Goal: Transaction & Acquisition: Subscribe to service/newsletter

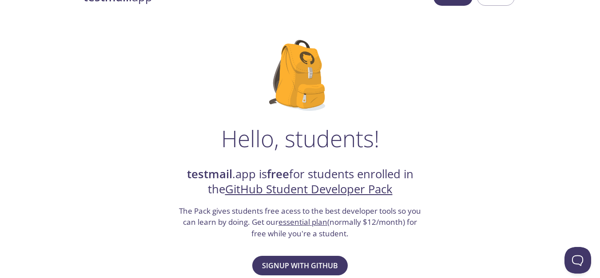
scroll to position [27, 0]
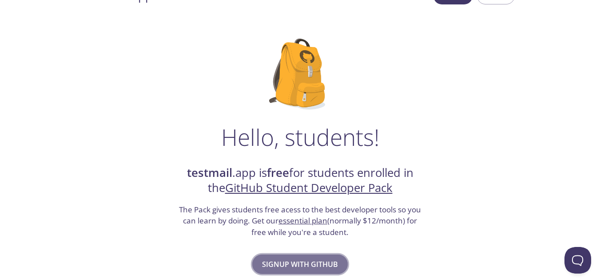
click at [277, 256] on button "Signup with GitHub" at bounding box center [299, 265] width 95 height 20
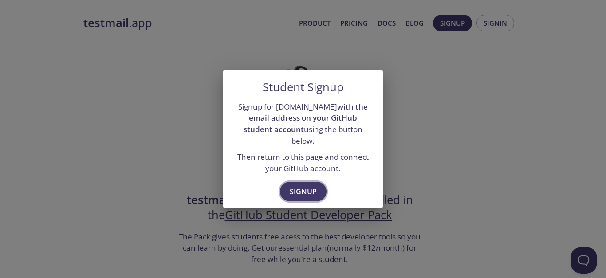
click at [296, 187] on span "Signup" at bounding box center [303, 192] width 27 height 12
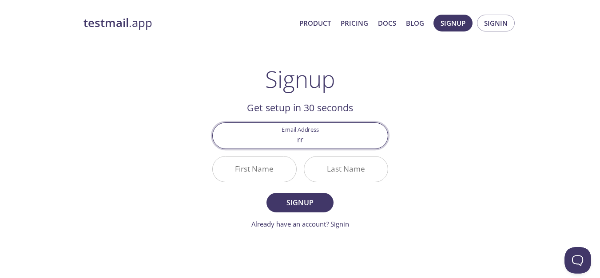
type input "r"
type input "[EMAIL_ADDRESS][DOMAIN_NAME]"
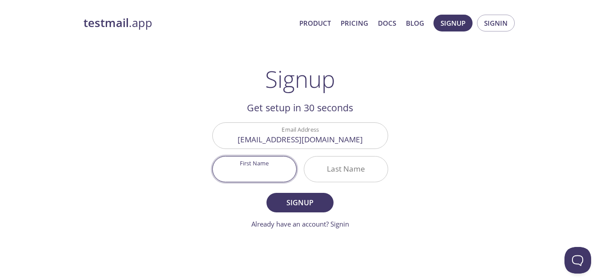
click at [253, 170] on input "First Name" at bounding box center [254, 169] width 83 height 25
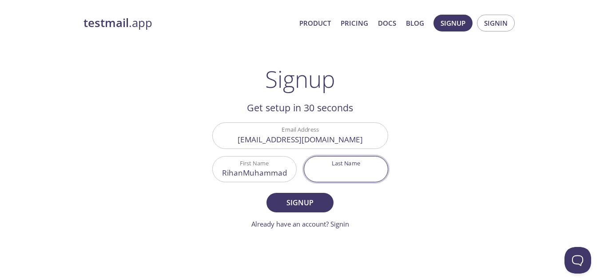
click at [243, 169] on input "RihanMuhammad" at bounding box center [254, 169] width 83 height 25
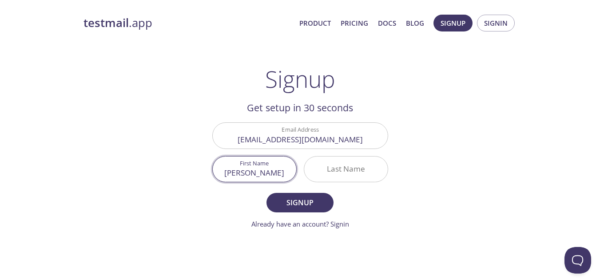
type input "[PERSON_NAME]"
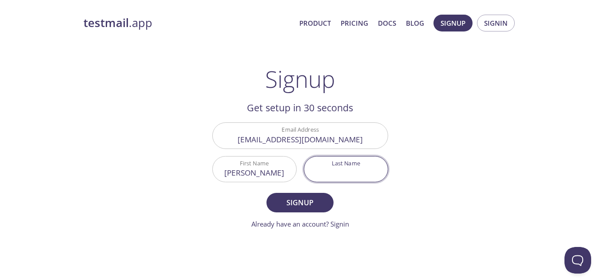
click at [336, 160] on input "Last Name" at bounding box center [345, 169] width 83 height 25
type input "Nellikar"
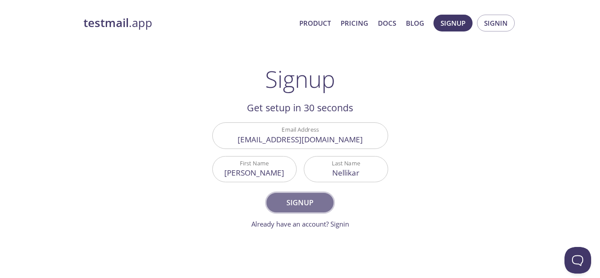
click at [316, 202] on span "Signup" at bounding box center [299, 203] width 47 height 12
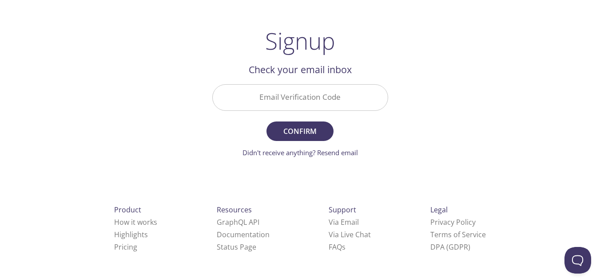
scroll to position [30, 0]
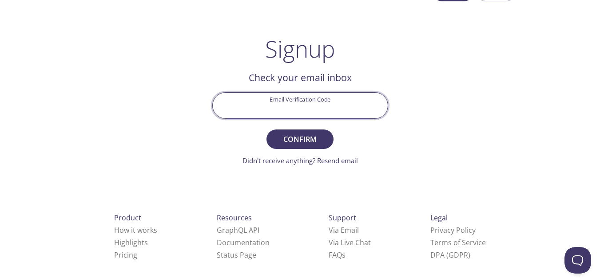
click at [323, 105] on input "Email Verification Code" at bounding box center [300, 105] width 175 height 25
paste input "JHKX3H7"
type input "JHKX3H7"
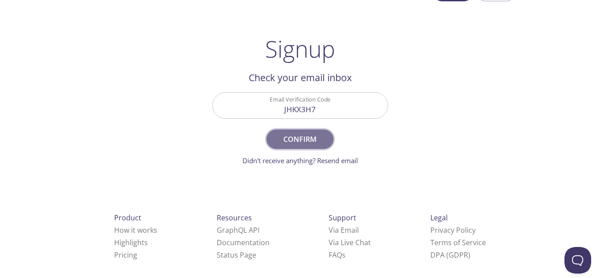
drag, startPoint x: 295, startPoint y: 138, endPoint x: 274, endPoint y: 135, distance: 20.6
click at [274, 135] on button "Confirm" at bounding box center [299, 140] width 67 height 20
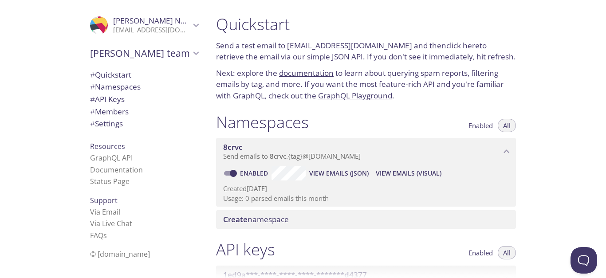
drag, startPoint x: 335, startPoint y: 47, endPoint x: 323, endPoint y: 47, distance: 12.4
click at [323, 47] on link "[EMAIL_ADDRESS][DOMAIN_NAME]" at bounding box center [349, 45] width 125 height 10
click at [447, 42] on link "click here" at bounding box center [463, 45] width 33 height 10
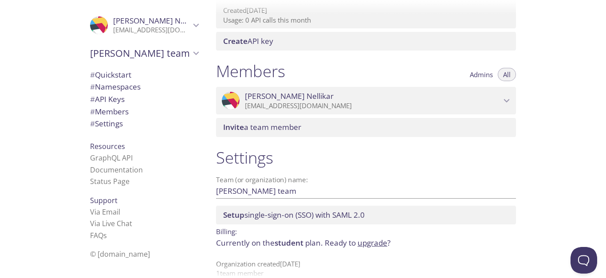
scroll to position [353, 0]
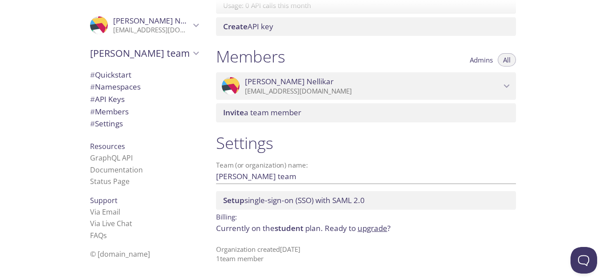
click at [111, 79] on span "# Quickstart" at bounding box center [110, 75] width 41 height 10
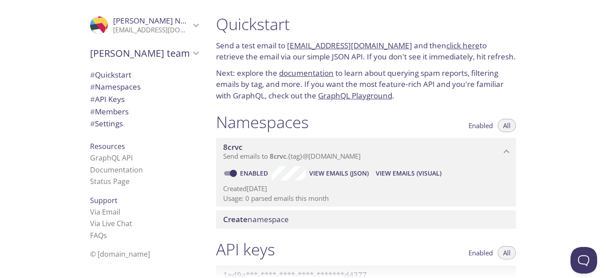
scroll to position [4, 0]
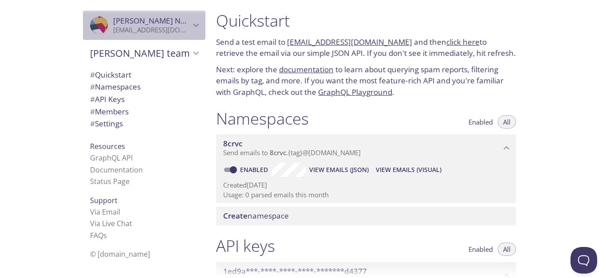
click at [178, 35] on div ".cls-1 { fill: #6d5ca8; } .cls-2 { fill: #3fc191; } .cls-3 { fill: #3b4752; } .…" at bounding box center [144, 25] width 123 height 29
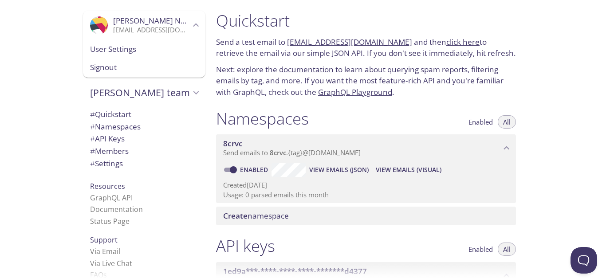
click at [153, 56] on div "User Settings" at bounding box center [144, 49] width 123 height 19
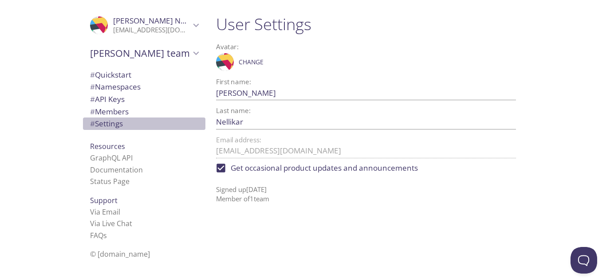
click at [120, 123] on span "# Settings" at bounding box center [144, 124] width 108 height 12
